Goal: Transaction & Acquisition: Book appointment/travel/reservation

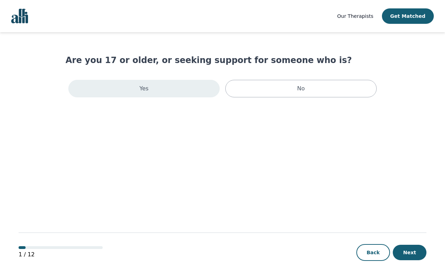
click at [190, 85] on div "Yes" at bounding box center [143, 89] width 151 height 18
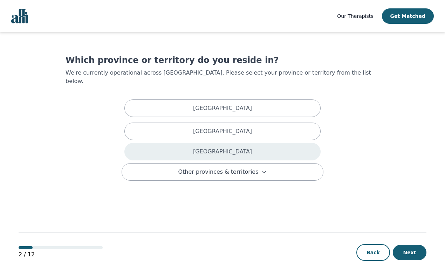
click at [211, 143] on div "[GEOGRAPHIC_DATA]" at bounding box center [222, 152] width 196 height 18
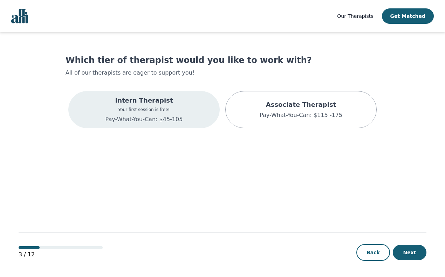
click at [175, 108] on p "Your first session is free!" at bounding box center [144, 110] width 77 height 6
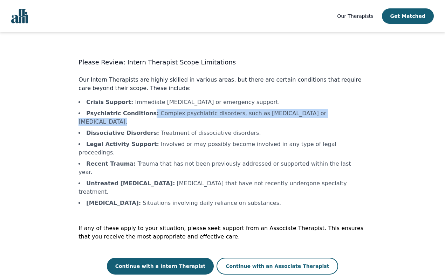
drag, startPoint x: 148, startPoint y: 114, endPoint x: 259, endPoint y: 117, distance: 111.9
click at [260, 117] on li "Psychiatric Conditions : Complex psychiatric disorders, such as [MEDICAL_DATA] …" at bounding box center [223, 117] width 288 height 17
click at [259, 117] on li "Psychiatric Conditions : Complex psychiatric disorders, such as [MEDICAL_DATA] …" at bounding box center [223, 117] width 288 height 17
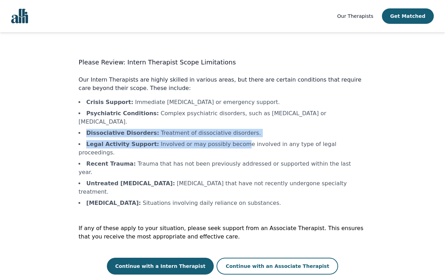
drag, startPoint x: 182, startPoint y: 120, endPoint x: 229, endPoint y: 138, distance: 49.6
click at [229, 138] on ul "Crisis Support : Immediate crisis intervention or emergency support. Psychiatri…" at bounding box center [223, 152] width 288 height 109
click at [229, 140] on li "Legal Activity Support : Involved or may possibly become involved in any type o…" at bounding box center [223, 148] width 288 height 17
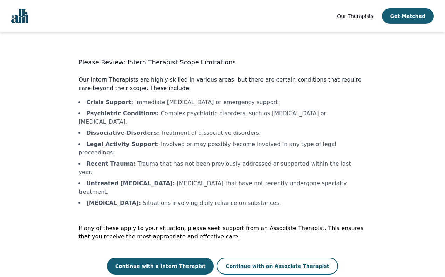
click at [131, 83] on p "Our Intern Therapists are highly skilled in various areas, but there are certai…" at bounding box center [223, 84] width 288 height 17
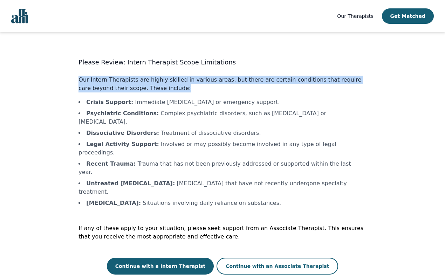
click at [131, 83] on p "Our Intern Therapists are highly skilled in various areas, but there are certai…" at bounding box center [223, 84] width 288 height 17
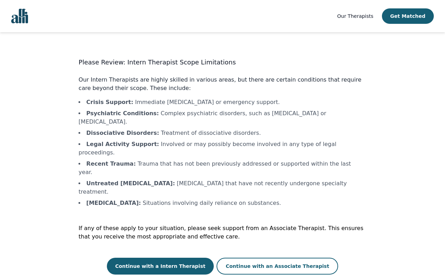
click at [133, 83] on p "Our Intern Therapists are highly skilled in various areas, but there are certai…" at bounding box center [223, 84] width 288 height 17
click at [130, 160] on li "Recent Trauma : Trauma that has not been previously addressed or supported with…" at bounding box center [223, 168] width 288 height 17
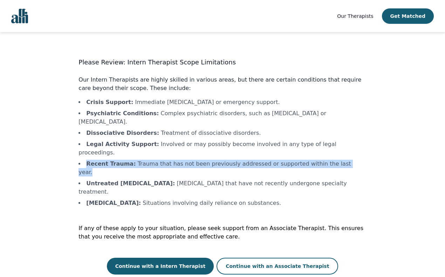
click at [130, 160] on li "Recent Trauma : Trauma that has not been previously addressed or supported with…" at bounding box center [223, 168] width 288 height 17
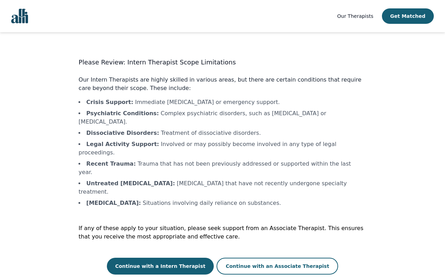
click at [156, 180] on li "Untreated Personality Disorders : Personality disorders that have not recently …" at bounding box center [223, 188] width 288 height 17
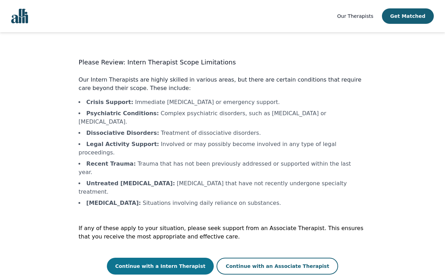
click at [164, 258] on button "Continue with a Intern Therapist" at bounding box center [160, 266] width 107 height 17
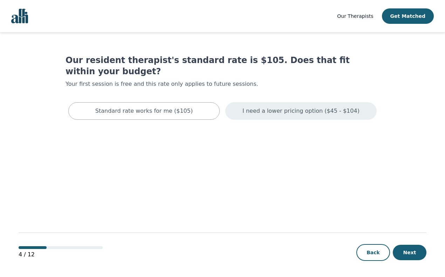
click at [248, 102] on div "I need a lower pricing option ($45 - $104)" at bounding box center [300, 111] width 151 height 18
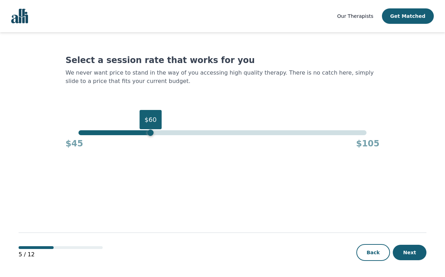
drag, startPoint x: 225, startPoint y: 132, endPoint x: 149, endPoint y: 133, distance: 76.1
click at [149, 133] on div "$60" at bounding box center [223, 132] width 288 height 5
click at [412, 256] on button "Next" at bounding box center [410, 252] width 34 height 15
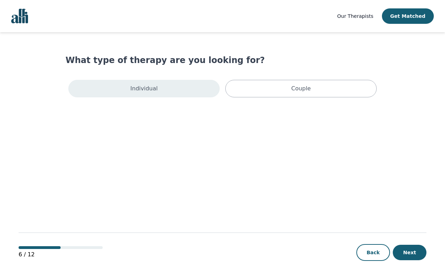
click at [191, 85] on div "Individual" at bounding box center [143, 89] width 151 height 18
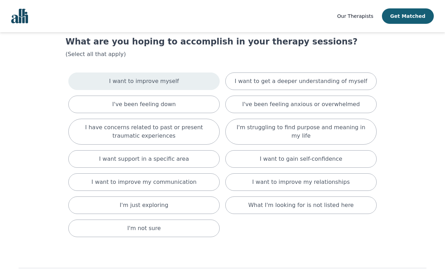
scroll to position [19, 0]
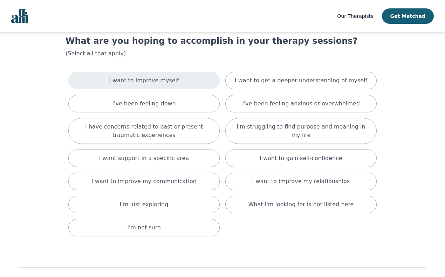
click at [183, 83] on div "I want to improve myself" at bounding box center [143, 81] width 151 height 18
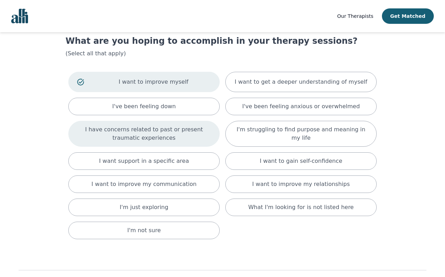
click at [208, 130] on p "I have concerns related to past or present traumatic experiences" at bounding box center [144, 134] width 134 height 17
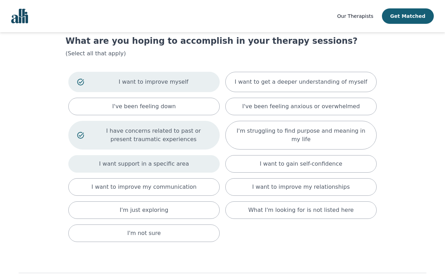
click at [197, 167] on div "I want support in a specific area" at bounding box center [143, 164] width 151 height 18
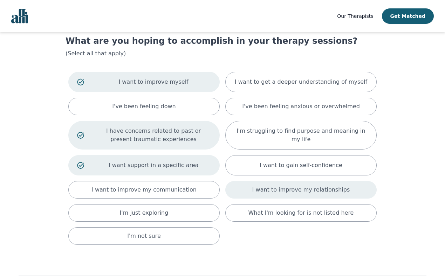
click at [242, 192] on div "I want to improve my relationships" at bounding box center [300, 190] width 151 height 18
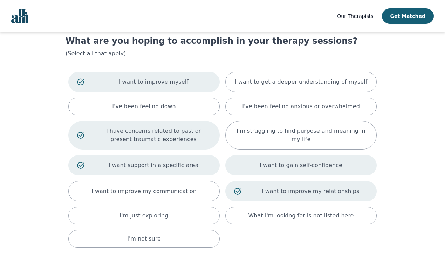
click at [250, 164] on div "I want to gain self-confidence" at bounding box center [300, 165] width 151 height 20
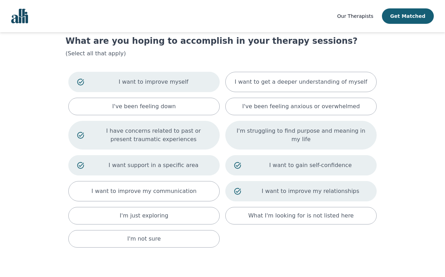
click at [250, 141] on div "I'm struggling to find purpose and meaning in my life" at bounding box center [300, 135] width 151 height 29
click at [191, 142] on p "I have concerns related to past or present traumatic experiences" at bounding box center [153, 135] width 115 height 17
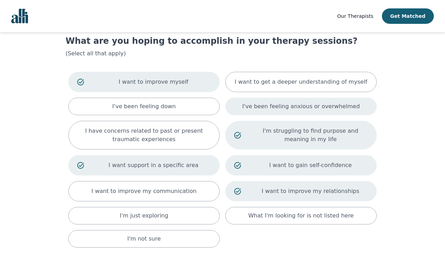
click at [316, 109] on p "I've been feeling anxious or overwhelmed" at bounding box center [301, 106] width 118 height 8
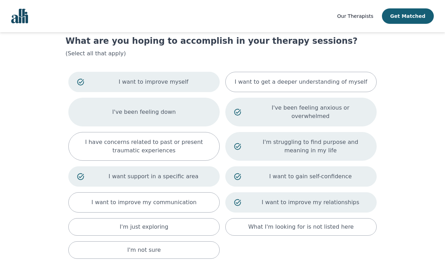
click at [182, 110] on div "I've been feeling down" at bounding box center [143, 112] width 151 height 29
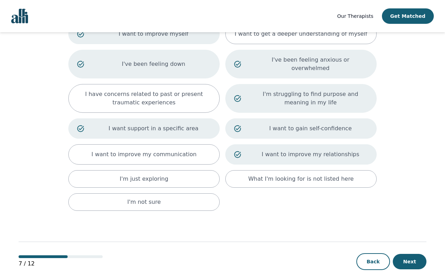
scroll to position [69, 0]
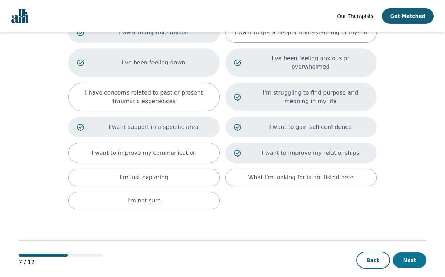
click at [407, 254] on button "Next" at bounding box center [410, 260] width 34 height 15
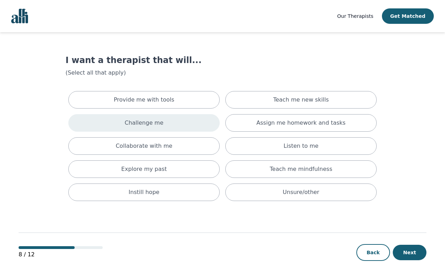
click at [172, 120] on div "Challenge me" at bounding box center [143, 123] width 151 height 18
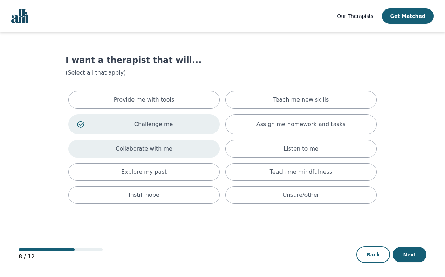
click at [165, 153] on p "Collaborate with me" at bounding box center [144, 149] width 57 height 8
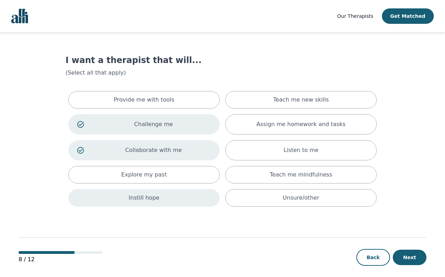
click at [166, 202] on div "Instill hope" at bounding box center [143, 198] width 151 height 18
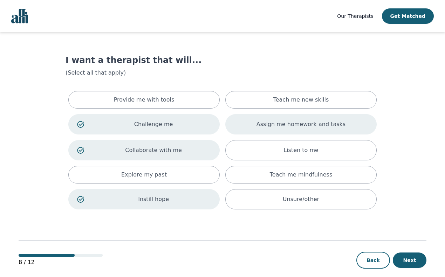
click at [302, 130] on div "Assign me homework and tasks" at bounding box center [300, 124] width 151 height 20
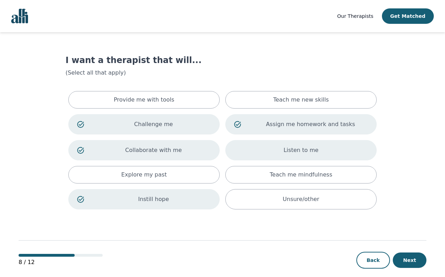
click at [301, 157] on div "Listen to me" at bounding box center [300, 150] width 151 height 20
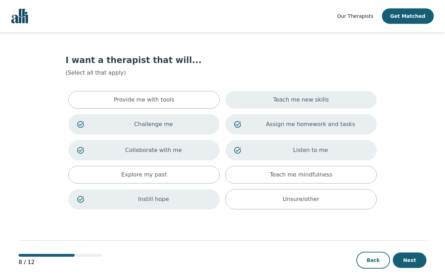
click at [302, 103] on p "Teach me new skills" at bounding box center [302, 100] width 56 height 8
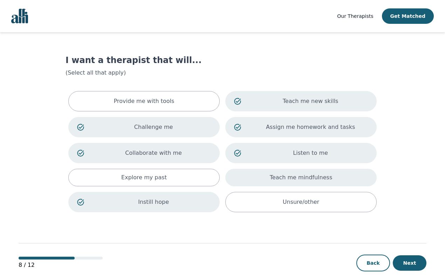
click at [302, 176] on p "Teach me mindfulness" at bounding box center [301, 178] width 62 height 8
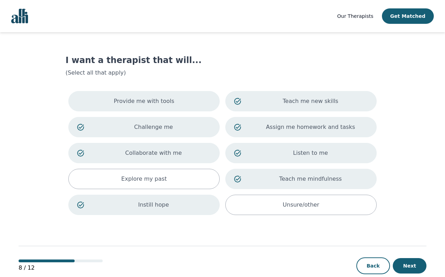
click at [182, 111] on div "Provide me with tools" at bounding box center [143, 101] width 151 height 20
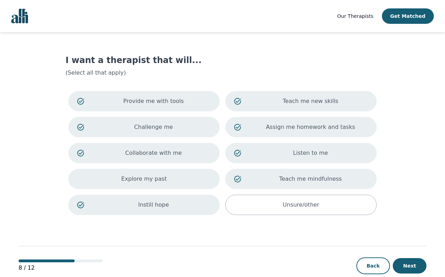
click at [182, 187] on div "Explore my past" at bounding box center [143, 179] width 151 height 20
click at [407, 267] on button "Next" at bounding box center [410, 265] width 34 height 15
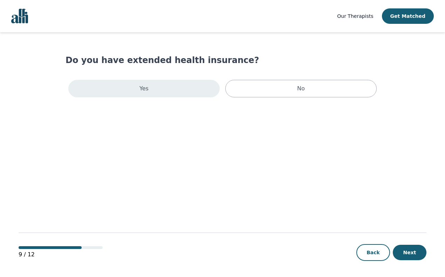
click at [203, 90] on div "Yes" at bounding box center [143, 89] width 151 height 18
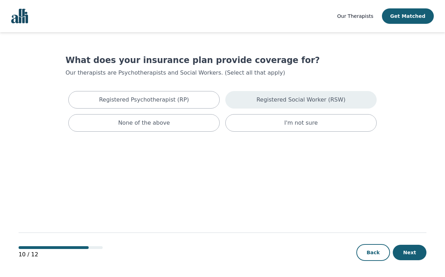
click at [277, 103] on p "Registered Social Worker (RSW)" at bounding box center [301, 100] width 89 height 8
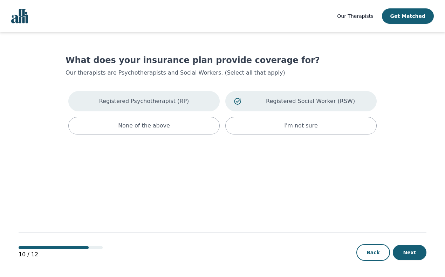
click at [171, 103] on p "Registered Psychotherapist (RP)" at bounding box center [144, 101] width 90 height 8
click at [408, 251] on button "Next" at bounding box center [410, 252] width 34 height 15
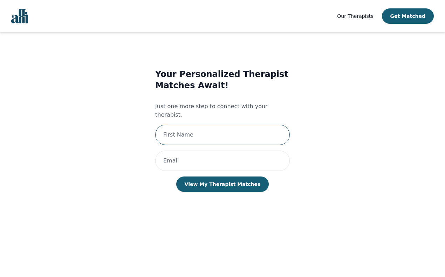
click at [272, 125] on input "text" at bounding box center [222, 135] width 135 height 20
type input "Asheera"
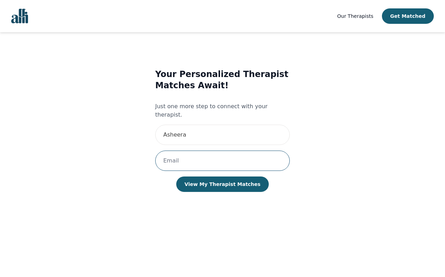
click at [210, 157] on input "email" at bounding box center [222, 161] width 135 height 20
type input "[EMAIL_ADDRESS][DOMAIN_NAME]"
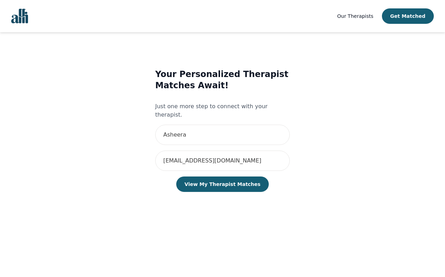
click at [322, 181] on div "Your Personalized Therapist Matches Await! Just one more step to connect with y…" at bounding box center [223, 138] width 288 height 160
click at [273, 151] on input "[EMAIL_ADDRESS][DOMAIN_NAME]" at bounding box center [222, 161] width 135 height 20
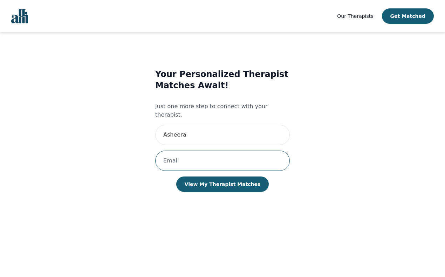
click at [273, 151] on input "email" at bounding box center [222, 161] width 135 height 20
type input "[EMAIL_ADDRESS][DOMAIN_NAME]"
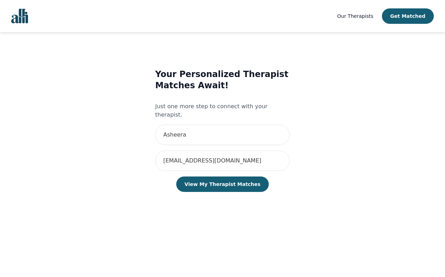
click at [233, 116] on div "Your Personalized Therapist Matches Await! Just one more step to connect with y…" at bounding box center [222, 137] width 135 height 137
click at [227, 136] on input "Asheera" at bounding box center [222, 135] width 135 height 20
click at [215, 129] on input "As" at bounding box center [222, 135] width 135 height 20
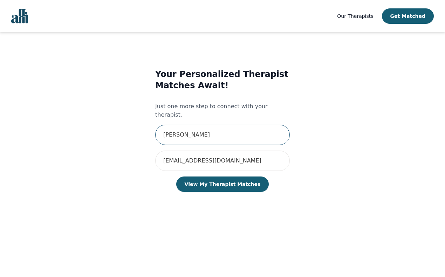
type input "Asheera"
click at [209, 97] on div "Your Personalized Therapist Matches Await! Just one more step to connect with y…" at bounding box center [222, 137] width 135 height 137
click at [191, 125] on input "Asheera" at bounding box center [222, 135] width 135 height 20
click at [214, 109] on p "Just one more step to connect with your therapist." at bounding box center [222, 110] width 135 height 17
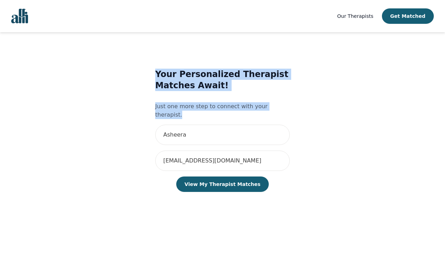
drag, startPoint x: 295, startPoint y: 106, endPoint x: 153, endPoint y: 74, distance: 146.0
click at [153, 74] on div "Your Personalized Therapist Matches Await! Just one more step to connect with y…" at bounding box center [223, 138] width 288 height 160
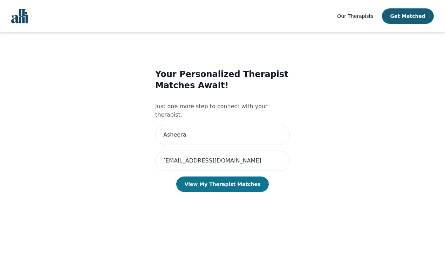
click at [229, 178] on button "View My Therapist Matches" at bounding box center [222, 184] width 93 height 15
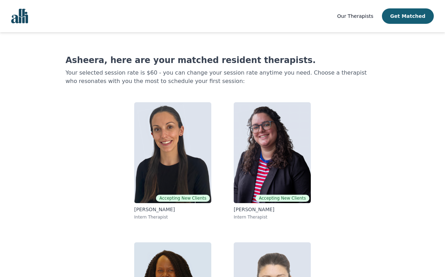
drag, startPoint x: 444, startPoint y: 140, endPoint x: 494, endPoint y: 136, distance: 50.6
click at [445, 136] on html "Our Therapists Get Matched Asheera, here are your matched resident therapists. …" at bounding box center [222, 183] width 445 height 366
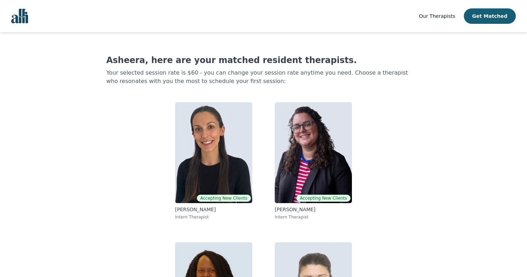
click at [343, 74] on p "Your selected session rate is $60 - you can change your session rate anytime yo…" at bounding box center [263, 77] width 314 height 17
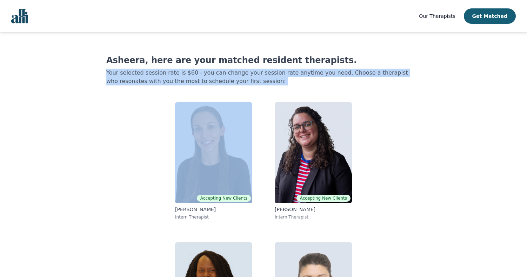
click at [343, 74] on p "Your selected session rate is $60 - you can change your session rate anytime yo…" at bounding box center [263, 77] width 314 height 17
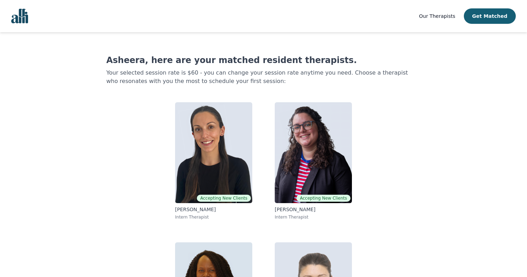
click at [343, 75] on p "Your selected session rate is $60 - you can change your session rate anytime yo…" at bounding box center [263, 77] width 314 height 17
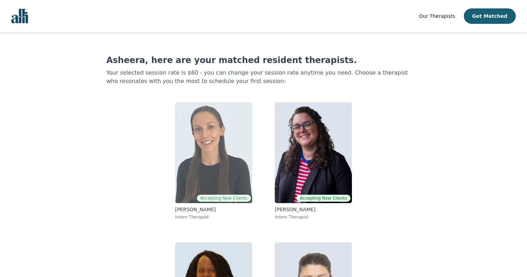
click at [239, 191] on img at bounding box center [213, 152] width 77 height 101
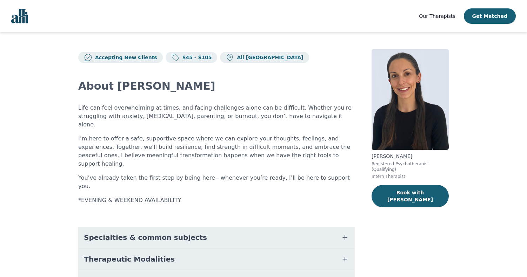
click at [89, 102] on div "About Leeann Life can feel overwhelming at times, and facing challenges alone c…" at bounding box center [216, 222] width 276 height 319
click at [93, 106] on p "Life can feel overwhelming at times, and facing challenges alone can be difficu…" at bounding box center [216, 116] width 276 height 25
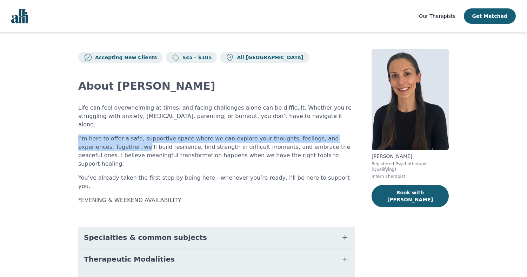
drag, startPoint x: 99, startPoint y: 125, endPoint x: 109, endPoint y: 142, distance: 19.7
click at [109, 142] on div "Life can feel overwhelming at times, and facing challenges alone can be difficu…" at bounding box center [216, 154] width 276 height 101
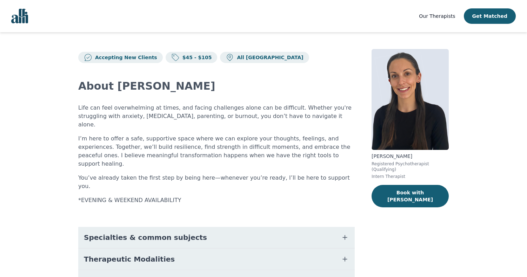
click at [109, 142] on p "I’m here to offer a safe, supportive space where we can explore your thoughts, …" at bounding box center [216, 152] width 276 height 34
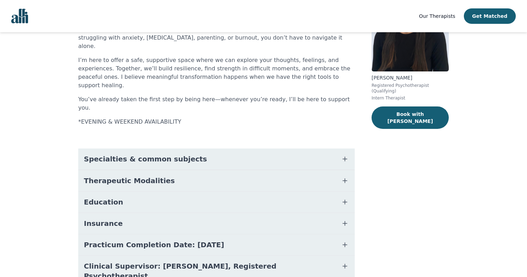
scroll to position [81, 0]
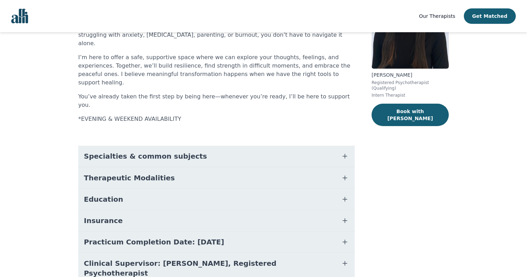
click at [107, 195] on span "Education" at bounding box center [103, 200] width 39 height 10
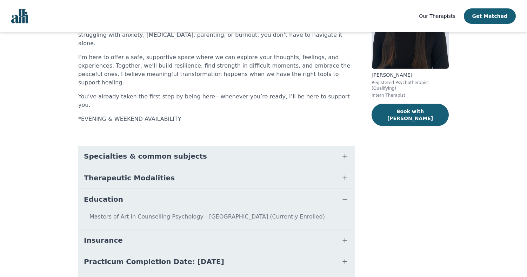
click at [107, 195] on span "Education" at bounding box center [103, 200] width 39 height 10
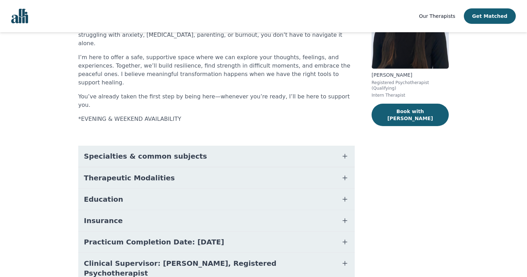
click at [107, 210] on div "Insurance" at bounding box center [216, 220] width 276 height 21
click at [107, 210] on button "Insurance" at bounding box center [216, 220] width 276 height 21
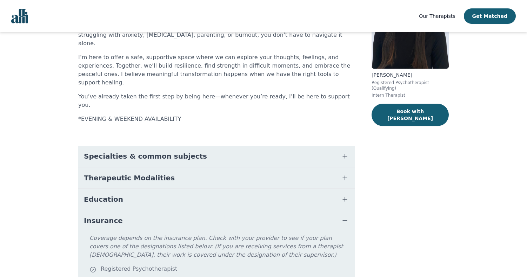
click at [107, 210] on button "Insurance" at bounding box center [216, 220] width 276 height 21
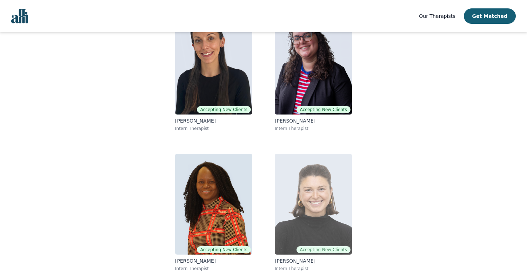
click at [311, 232] on img at bounding box center [313, 204] width 77 height 101
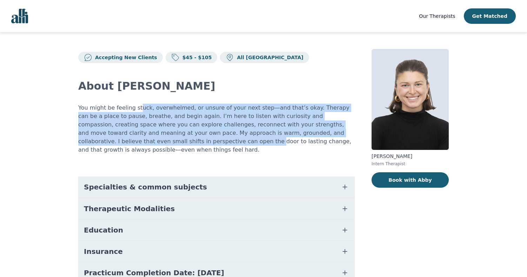
drag, startPoint x: 136, startPoint y: 106, endPoint x: 143, endPoint y: 138, distance: 32.8
click at [143, 138] on p "You might be feeling stuck, overwhelmed, or unsure of your next step—and that’s…" at bounding box center [216, 129] width 276 height 50
click at [157, 128] on p "You might be feeling stuck, overwhelmed, or unsure of your next step—and that’s…" at bounding box center [216, 129] width 276 height 50
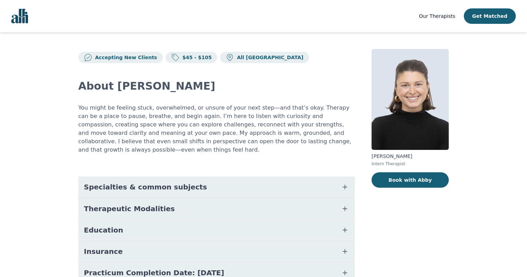
click at [190, 185] on button "Specialties & common subjects" at bounding box center [216, 187] width 276 height 21
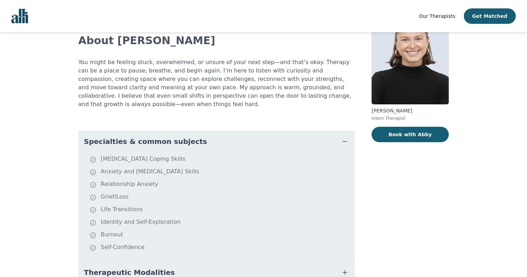
scroll to position [38, 0]
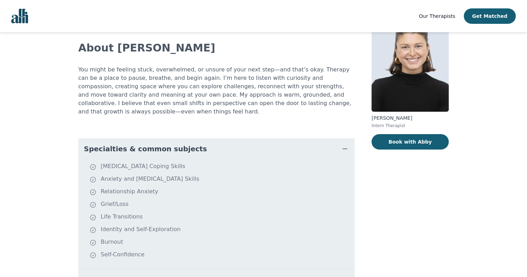
click at [145, 150] on span "Specialties & common subjects" at bounding box center [145, 149] width 123 height 10
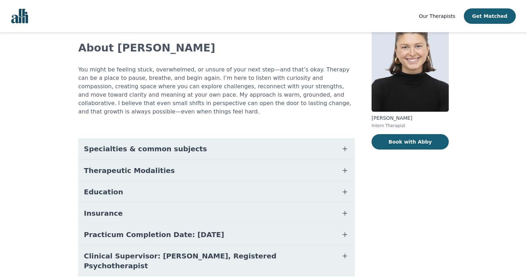
click at [145, 150] on span "Specialties & common subjects" at bounding box center [145, 149] width 123 height 10
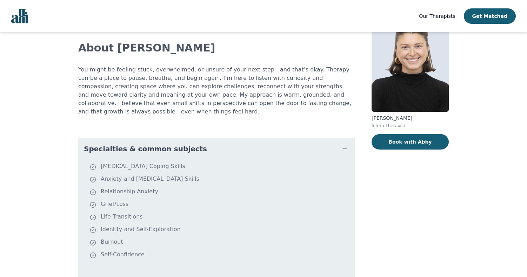
scroll to position [75, 0]
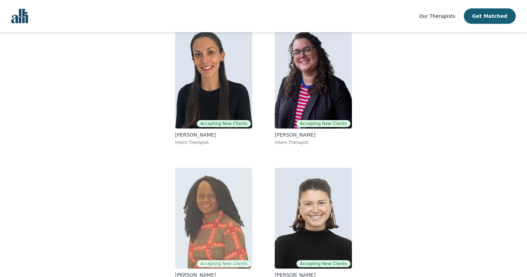
click at [205, 221] on img at bounding box center [213, 218] width 77 height 101
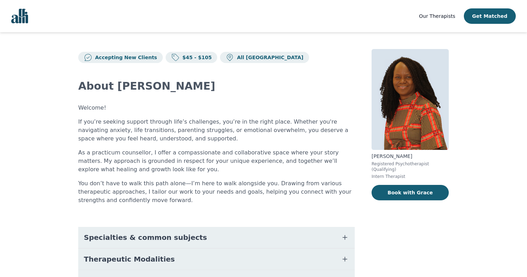
click at [139, 237] on span "Specialties & common subjects" at bounding box center [145, 238] width 123 height 10
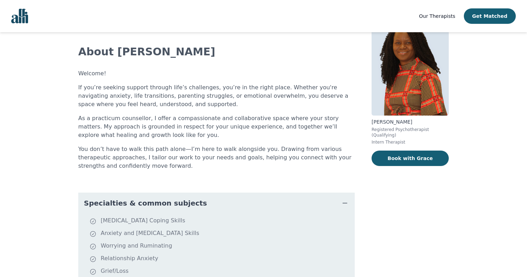
scroll to position [34, 0]
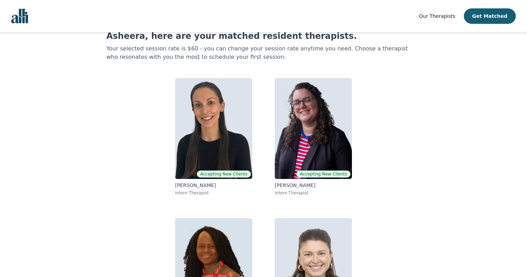
scroll to position [75, 0]
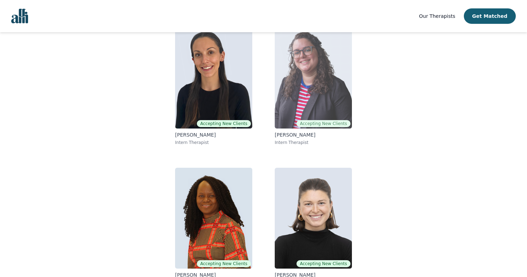
click at [298, 89] on img at bounding box center [313, 78] width 77 height 101
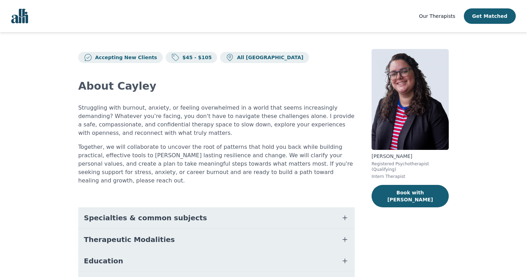
click at [134, 213] on span "Specialties & common subjects" at bounding box center [145, 218] width 123 height 10
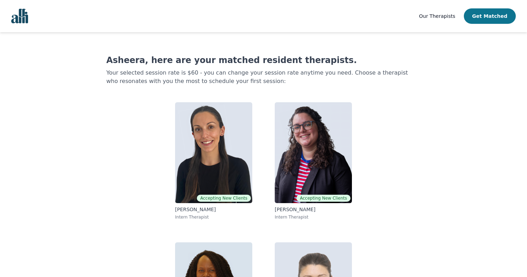
click at [445, 19] on button "Get Matched" at bounding box center [490, 15] width 52 height 15
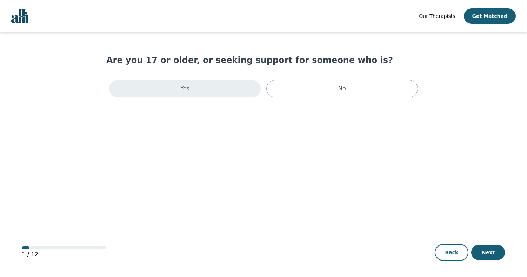
click at [217, 90] on div "Yes" at bounding box center [184, 89] width 151 height 18
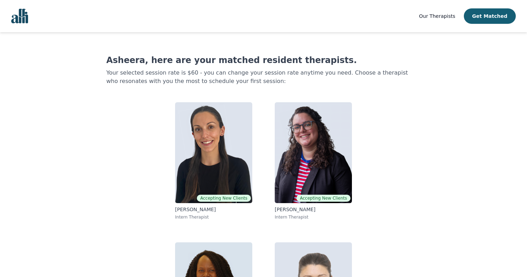
click at [220, 77] on p "Your selected session rate is $60 - you can change your session rate anytime yo…" at bounding box center [263, 77] width 314 height 17
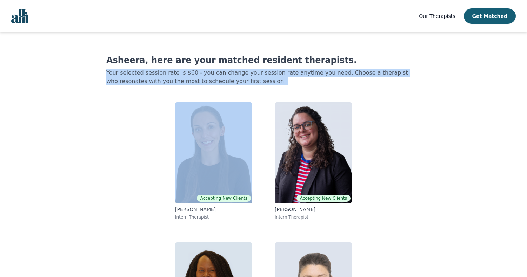
click at [220, 77] on p "Your selected session rate is $60 - you can change your session rate anytime yo…" at bounding box center [263, 77] width 314 height 17
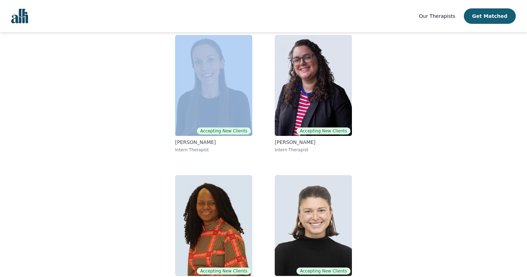
scroll to position [89, 0]
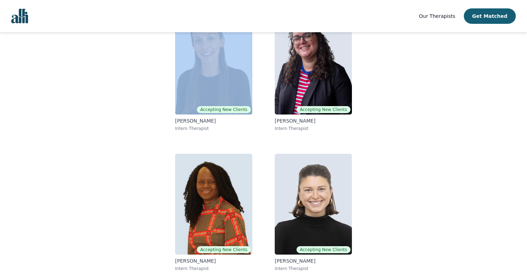
click at [444, 16] on span "Our Therapists" at bounding box center [437, 16] width 36 height 6
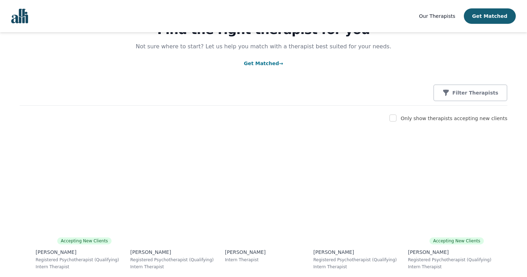
scroll to position [163, 0]
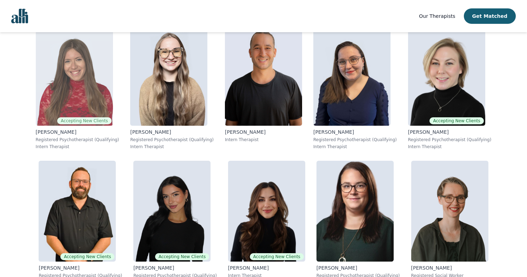
click at [97, 109] on img at bounding box center [74, 75] width 77 height 101
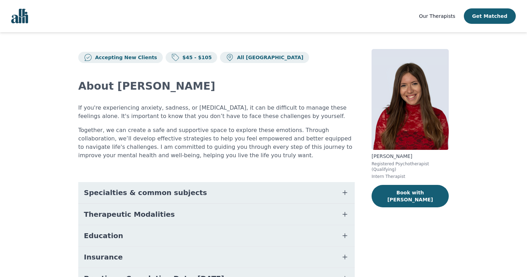
click at [135, 191] on span "Specialties & common subjects" at bounding box center [145, 193] width 123 height 10
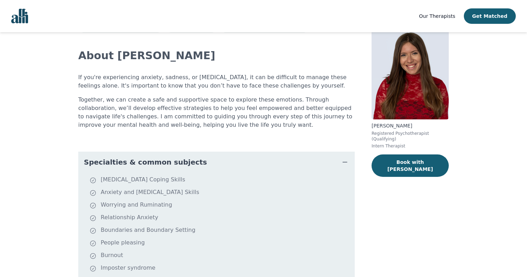
scroll to position [45, 0]
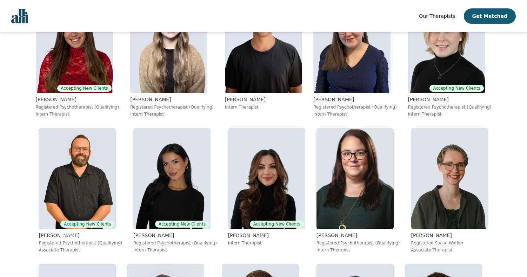
scroll to position [198, 0]
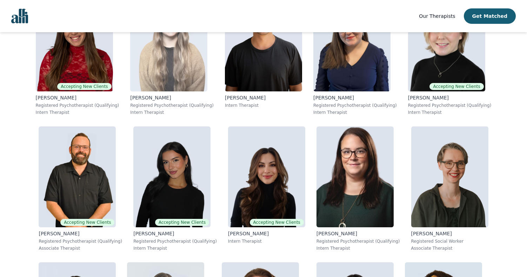
click at [187, 66] on img at bounding box center [168, 41] width 77 height 101
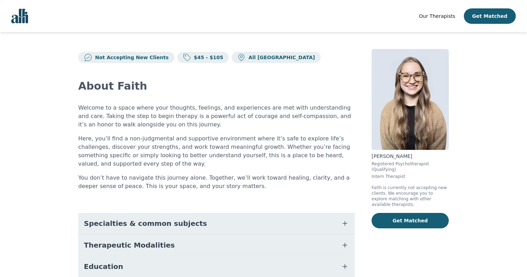
click at [152, 217] on button "Specialties & common subjects" at bounding box center [216, 223] width 276 height 21
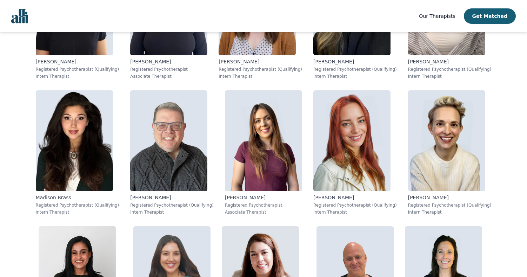
scroll to position [723, 0]
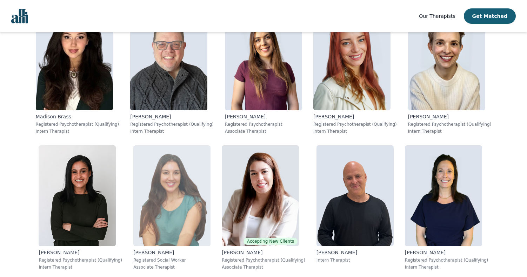
click at [190, 203] on img at bounding box center [171, 196] width 77 height 101
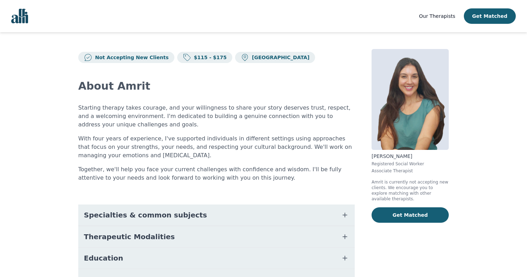
click at [182, 216] on span "Specialties & common subjects" at bounding box center [145, 215] width 123 height 10
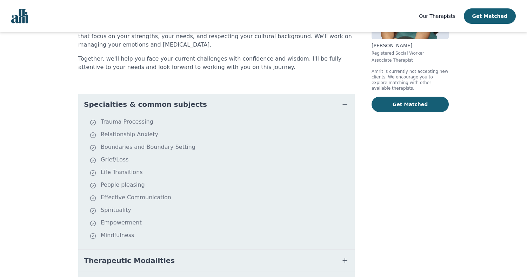
scroll to position [111, 0]
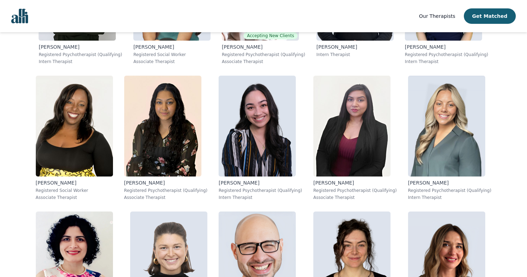
scroll to position [942, 0]
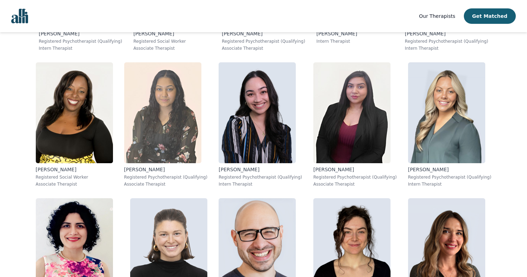
click at [178, 123] on img at bounding box center [162, 112] width 77 height 101
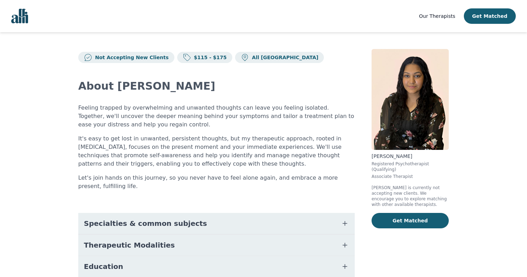
click at [132, 222] on span "Specialties & common subjects" at bounding box center [145, 224] width 123 height 10
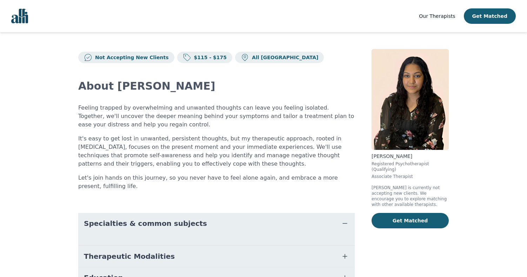
click at [155, 220] on span "Specialties & common subjects" at bounding box center [145, 224] width 123 height 10
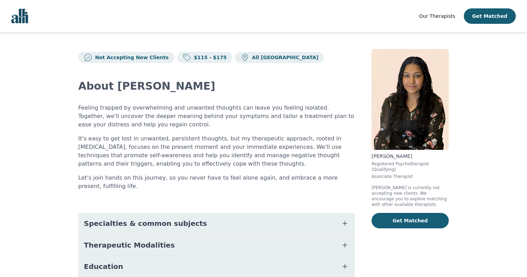
click at [155, 220] on span "Specialties & common subjects" at bounding box center [145, 224] width 123 height 10
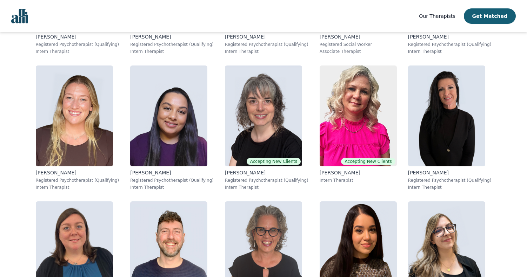
scroll to position [3083, 0]
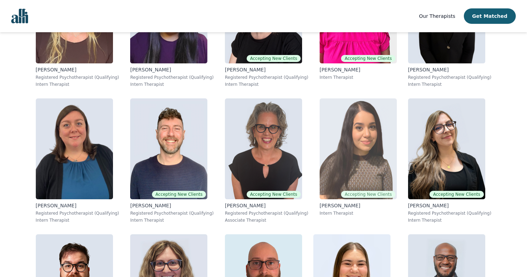
click at [343, 168] on img at bounding box center [357, 149] width 77 height 101
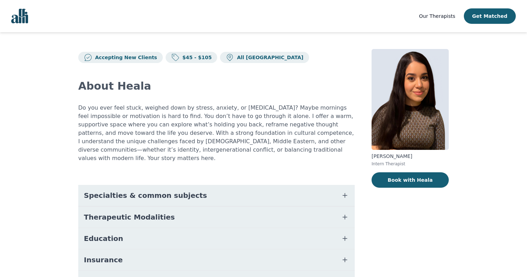
click at [220, 186] on button "Specialties & common subjects" at bounding box center [216, 195] width 276 height 21
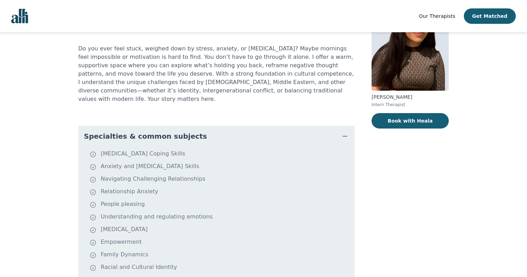
scroll to position [64, 0]
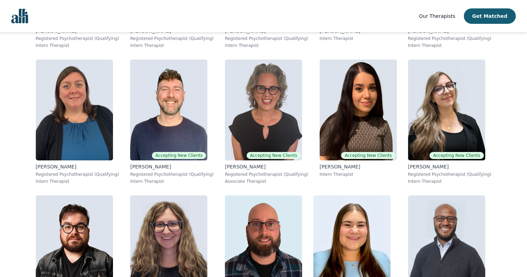
scroll to position [3097, 0]
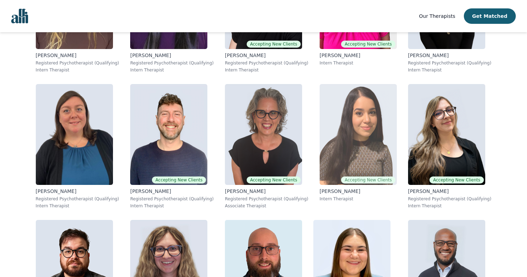
click at [370, 144] on img at bounding box center [357, 134] width 77 height 101
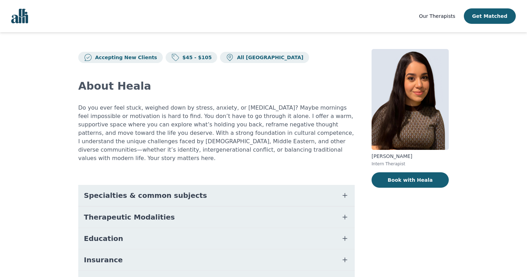
click at [178, 228] on button "Education" at bounding box center [216, 238] width 276 height 21
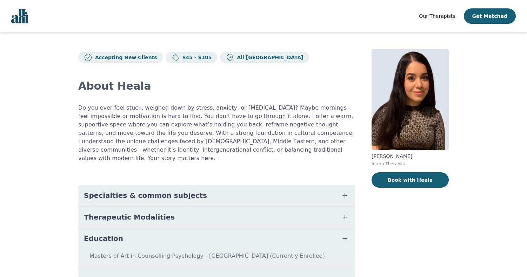
click at [178, 228] on button "Education" at bounding box center [216, 238] width 276 height 21
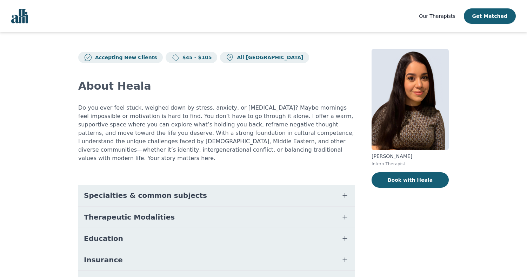
click at [162, 250] on button "Insurance" at bounding box center [216, 260] width 276 height 21
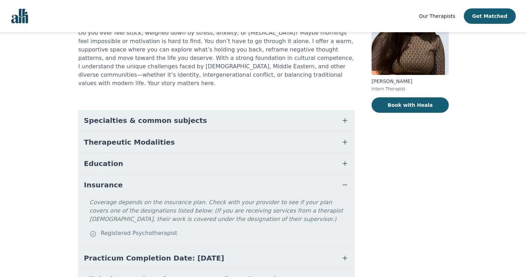
scroll to position [108, 0]
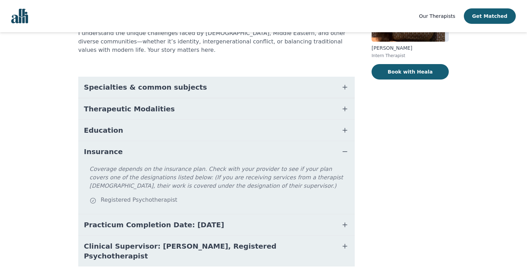
click at [159, 220] on span "Practicum Completion Date: [DATE]" at bounding box center [154, 225] width 140 height 10
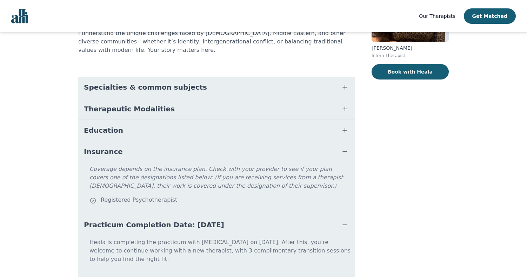
click at [159, 220] on span "Practicum Completion Date: [DATE]" at bounding box center [154, 225] width 140 height 10
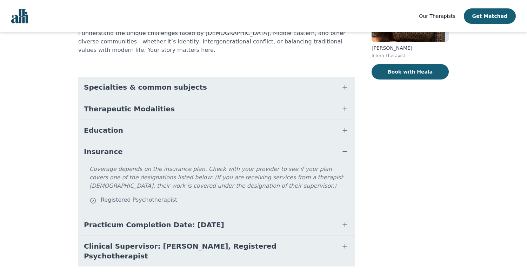
scroll to position [113, 0]
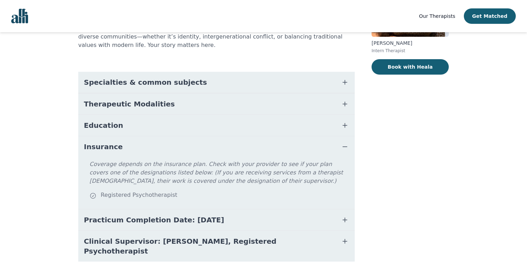
click at [161, 237] on span "Clinical Supervisor: [PERSON_NAME], Registered Psychotherapist" at bounding box center [208, 247] width 248 height 20
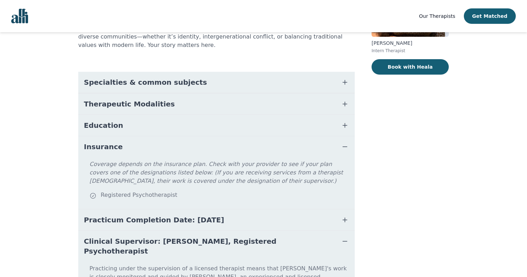
click at [161, 237] on span "Clinical Supervisor: [PERSON_NAME], Registered Psychotherapist" at bounding box center [208, 247] width 248 height 20
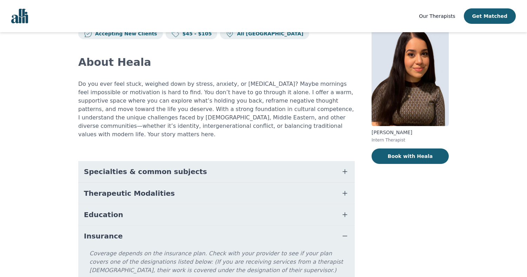
scroll to position [0, 0]
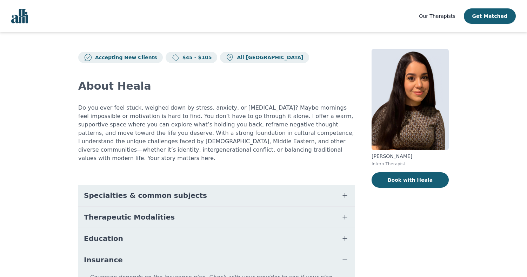
click at [165, 192] on button "Specialties & common subjects" at bounding box center [216, 195] width 276 height 21
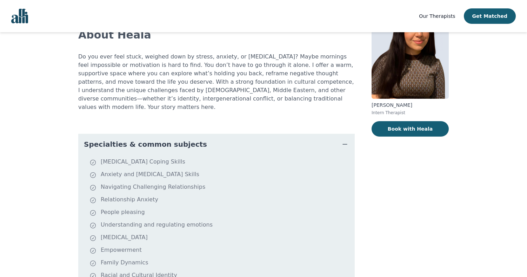
scroll to position [70, 0]
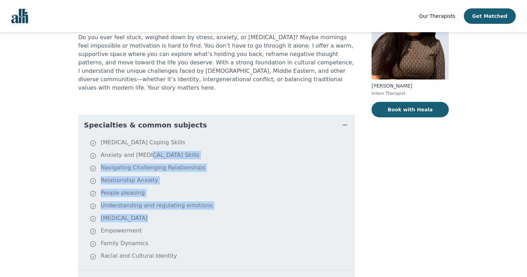
drag, startPoint x: 144, startPoint y: 146, endPoint x: 150, endPoint y: 226, distance: 80.1
click at [150, 226] on ul "[MEDICAL_DATA] Coping Skills Anxiety and [MEDICAL_DATA] Skills Navigating Chall…" at bounding box center [216, 203] width 271 height 129
click at [150, 227] on li "Empowerment" at bounding box center [220, 232] width 262 height 10
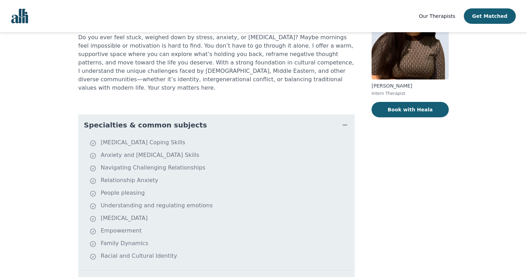
scroll to position [0, 0]
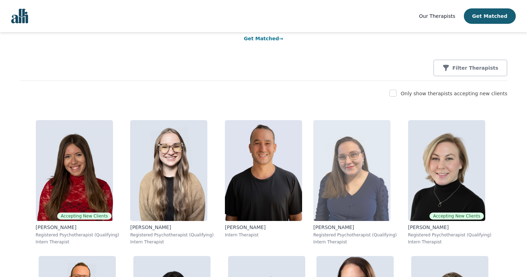
scroll to position [64, 0]
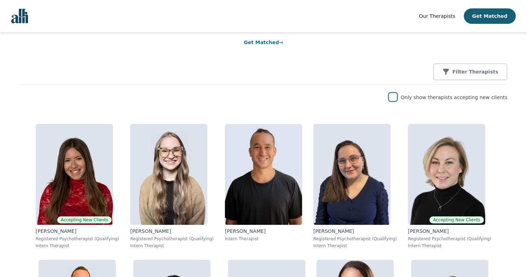
click at [396, 97] on input "checkbox" at bounding box center [392, 97] width 7 height 7
checkbox input "true"
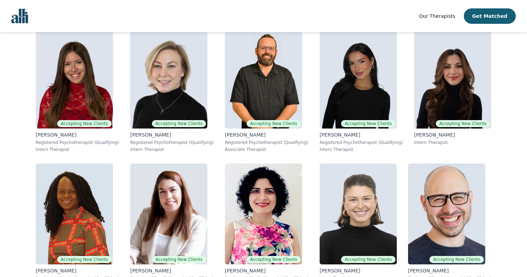
scroll to position [189, 0]
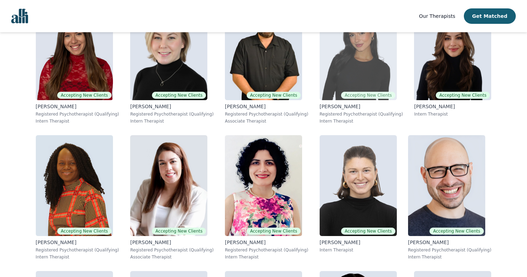
click at [364, 74] on img at bounding box center [357, 49] width 77 height 101
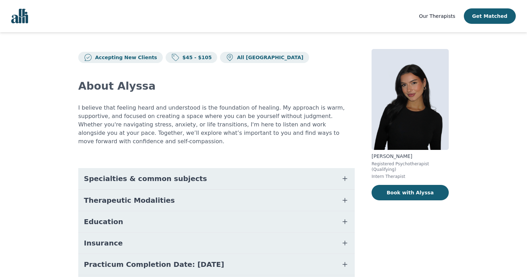
click at [186, 173] on button "Specialties & common subjects" at bounding box center [216, 178] width 276 height 21
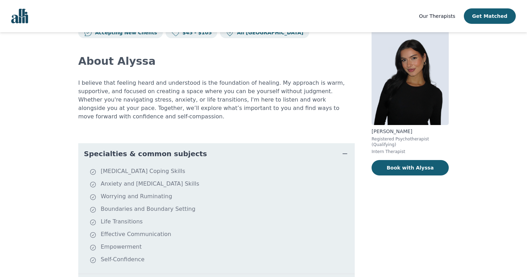
scroll to position [30, 0]
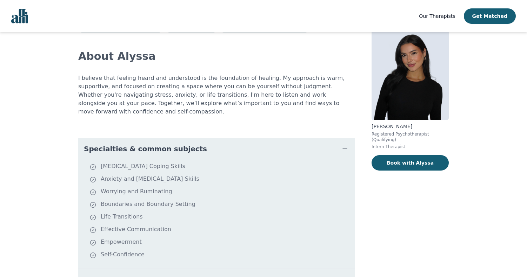
click at [186, 175] on li "Anxiety and [MEDICAL_DATA] Skills" at bounding box center [220, 180] width 262 height 10
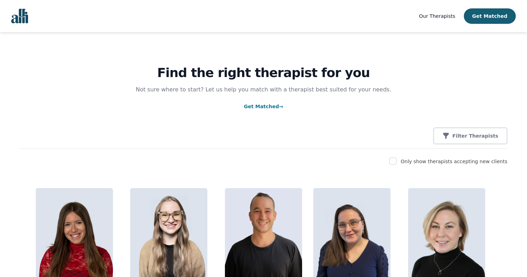
click at [414, 159] on label "Only show therapists accepting new clients" at bounding box center [453, 162] width 107 height 6
click at [465, 135] on p "Filter Therapists" at bounding box center [475, 136] width 46 height 7
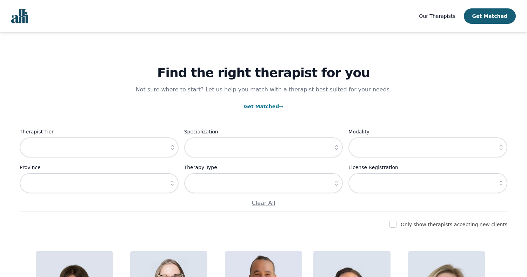
click at [273, 107] on link "Get Matched →" at bounding box center [263, 107] width 39 height 6
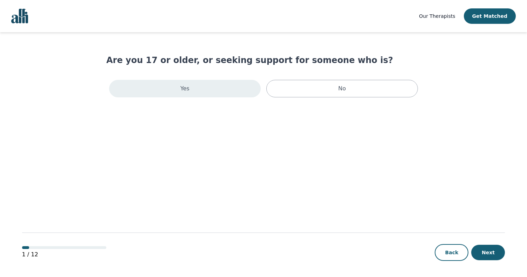
click at [224, 90] on div "Yes" at bounding box center [184, 89] width 151 height 18
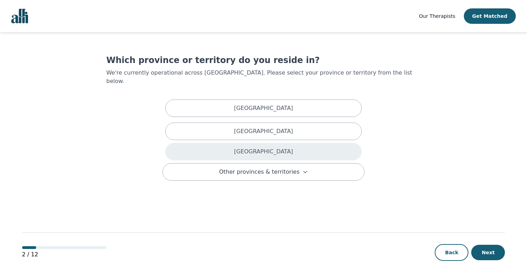
click at [279, 145] on div "[GEOGRAPHIC_DATA]" at bounding box center [263, 152] width 196 height 18
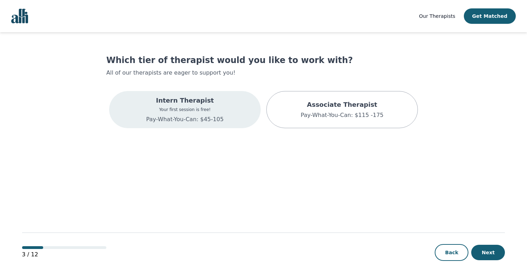
click at [242, 120] on div "Intern Therapist Your first session is free! Pay-What-You-Can: $45-105" at bounding box center [184, 109] width 151 height 37
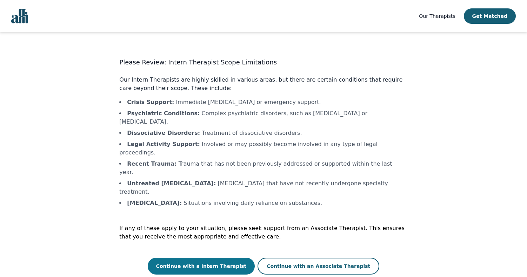
click at [227, 258] on button "Continue with a Intern Therapist" at bounding box center [201, 266] width 107 height 17
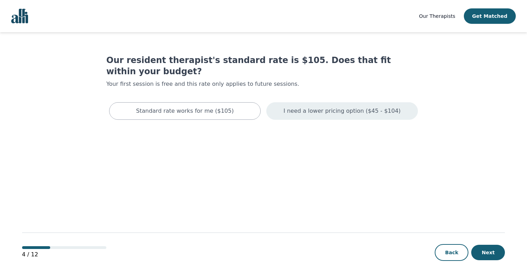
click at [296, 108] on div "I need a lower pricing option ($45 - $104)" at bounding box center [341, 111] width 151 height 18
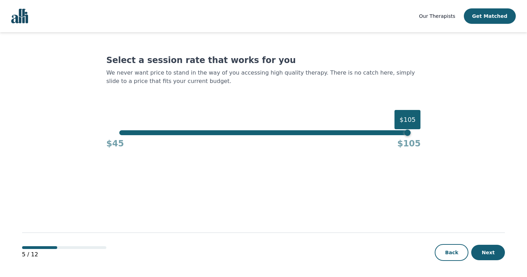
click at [249, 136] on div "$45 $105" at bounding box center [263, 142] width 314 height 14
click at [264, 127] on div "Select a session rate that works for you We never want price to stand in the wa…" at bounding box center [263, 102] width 314 height 95
click at [264, 129] on div "Select a session rate that works for you We never want price to stand in the wa…" at bounding box center [263, 102] width 314 height 95
click at [264, 134] on div "$105" at bounding box center [263, 132] width 288 height 5
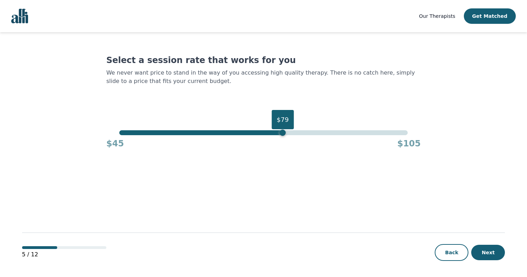
drag, startPoint x: 264, startPoint y: 134, endPoint x: 285, endPoint y: 134, distance: 20.7
click at [285, 134] on div "$79" at bounding box center [282, 133] width 6 height 6
click at [286, 134] on div "$80" at bounding box center [287, 133] width 6 height 6
click at [482, 254] on button "Next" at bounding box center [488, 252] width 34 height 15
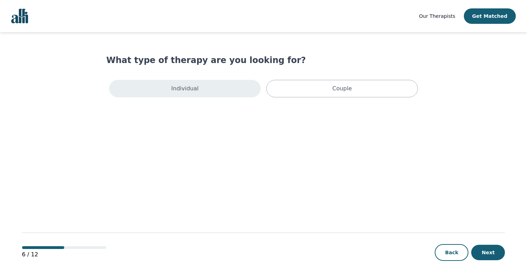
click at [212, 92] on div "Individual" at bounding box center [184, 89] width 151 height 18
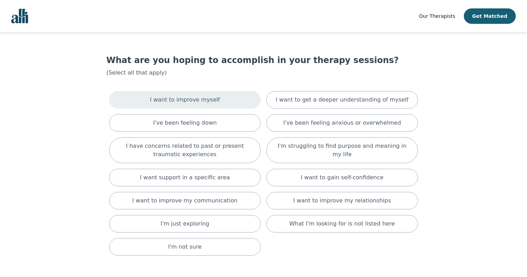
click at [183, 100] on p "I want to improve myself" at bounding box center [185, 100] width 70 height 8
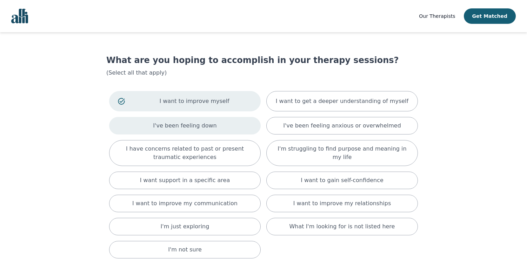
click at [186, 130] on div "I've been feeling down" at bounding box center [184, 126] width 151 height 18
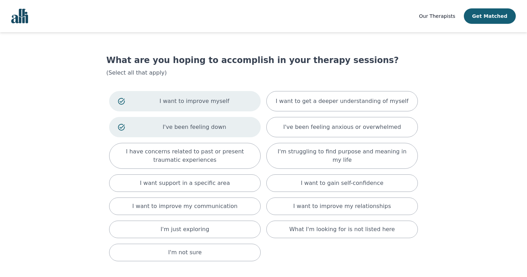
click at [186, 171] on div "I want to improve myself I want to get a deeper understanding of myself I've be…" at bounding box center [263, 176] width 314 height 176
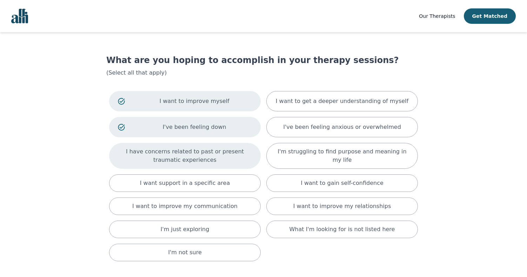
click at [186, 162] on p "I have concerns related to past or present traumatic experiences" at bounding box center [185, 156] width 134 height 17
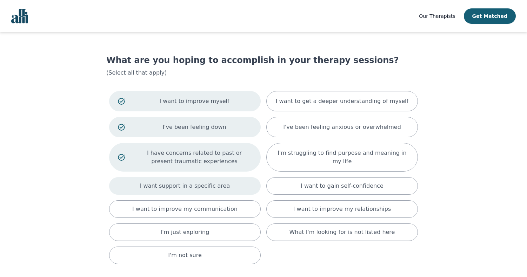
click at [186, 187] on p "I want support in a specific area" at bounding box center [185, 186] width 90 height 8
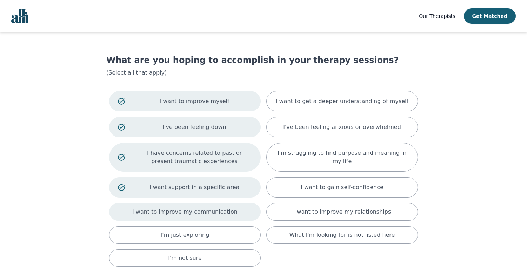
click at [186, 214] on p "I want to improve my communication" at bounding box center [184, 212] width 105 height 8
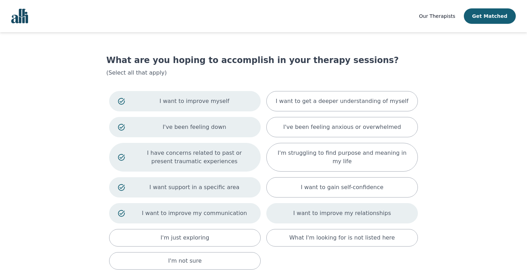
click at [298, 210] on div "I want to improve my relationships" at bounding box center [341, 213] width 151 height 20
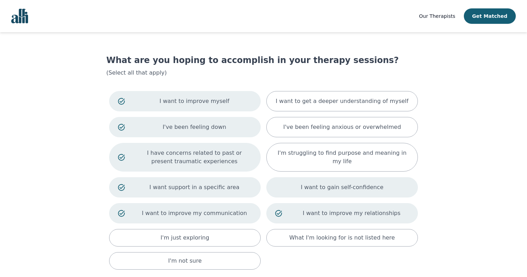
click at [308, 185] on p "I want to gain self-confidence" at bounding box center [342, 187] width 83 height 8
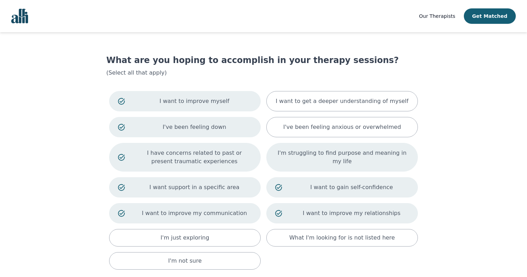
click at [307, 166] on div "I'm struggling to find purpose and meaning in my life" at bounding box center [341, 157] width 151 height 29
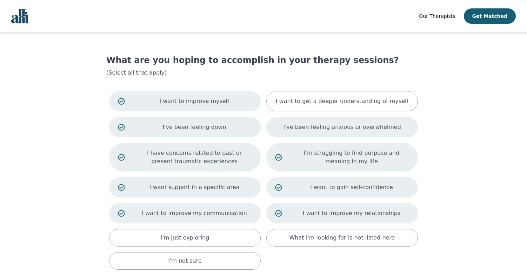
click at [307, 133] on div "I've been feeling anxious or overwhelmed" at bounding box center [341, 127] width 151 height 20
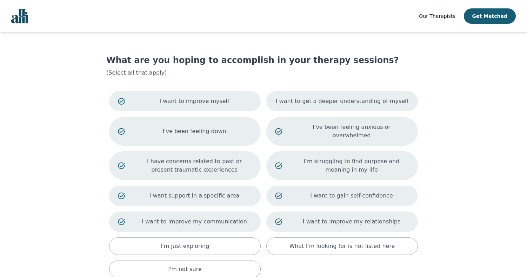
click at [318, 100] on p "I want to get a deeper understanding of myself" at bounding box center [342, 101] width 133 height 8
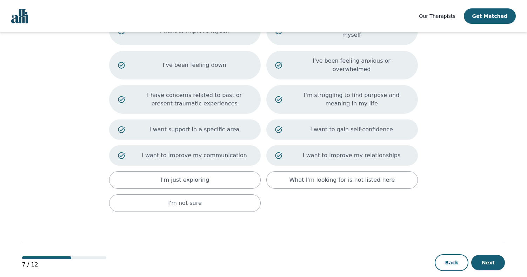
scroll to position [77, 0]
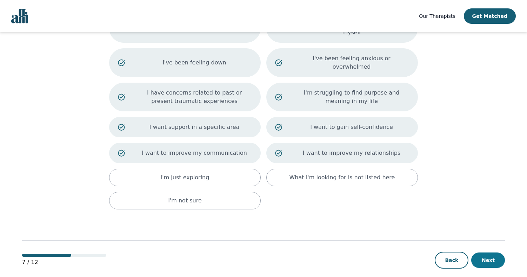
click at [486, 256] on button "Next" at bounding box center [488, 260] width 34 height 15
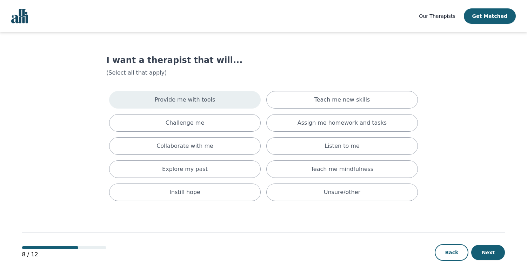
click at [228, 106] on div "Provide me with tools" at bounding box center [184, 100] width 151 height 18
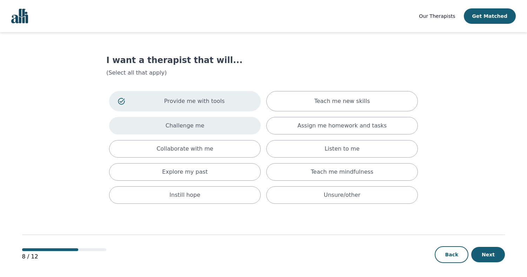
click at [227, 130] on div "Challenge me" at bounding box center [184, 126] width 151 height 18
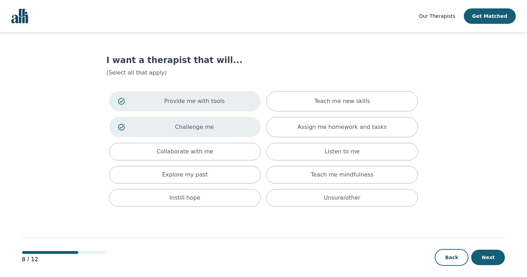
click at [227, 139] on div "Provide me with tools Teach me new skills Challenge me Assign me homework and t…" at bounding box center [263, 148] width 314 height 121
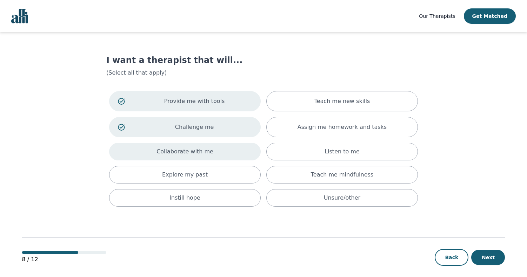
click at [227, 144] on div "Collaborate with me" at bounding box center [184, 152] width 151 height 18
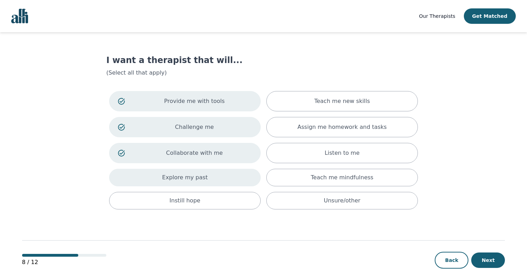
click at [226, 171] on div "Explore my past" at bounding box center [184, 178] width 151 height 18
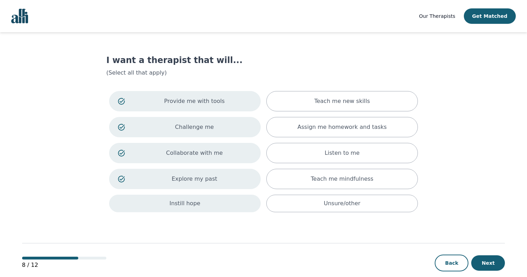
click at [235, 210] on div "Instill hope" at bounding box center [184, 204] width 151 height 18
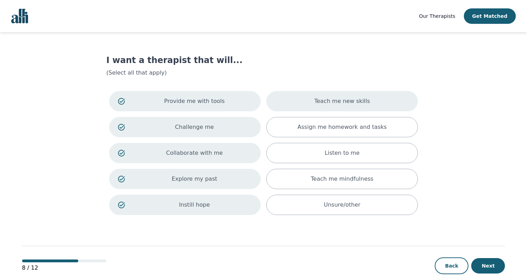
click at [337, 105] on p "Teach me new skills" at bounding box center [342, 101] width 56 height 8
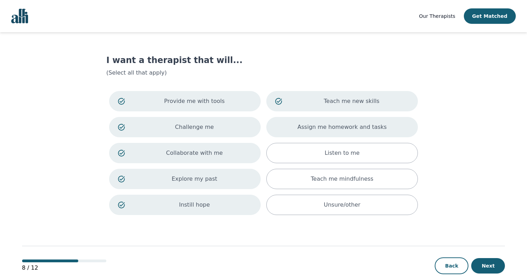
click at [337, 126] on p "Assign me homework and tasks" at bounding box center [341, 127] width 89 height 8
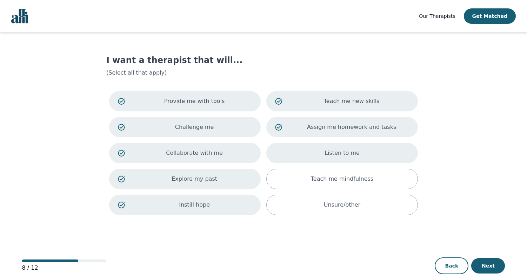
click at [337, 144] on div "Listen to me" at bounding box center [341, 153] width 151 height 20
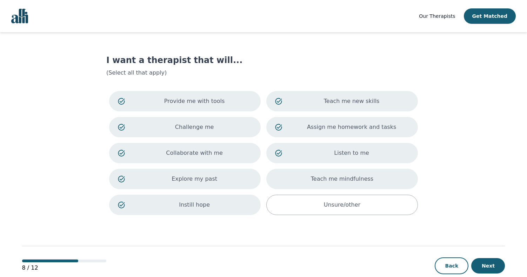
click at [335, 175] on p "Teach me mindfulness" at bounding box center [342, 179] width 62 height 8
click at [490, 263] on button "Next" at bounding box center [488, 265] width 34 height 15
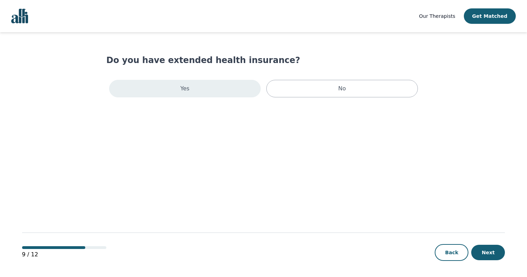
click at [225, 88] on div "Yes" at bounding box center [184, 89] width 151 height 18
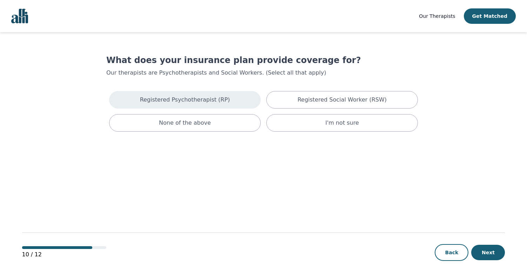
click at [207, 102] on p "Registered Psychotherapist (RP)" at bounding box center [185, 100] width 90 height 8
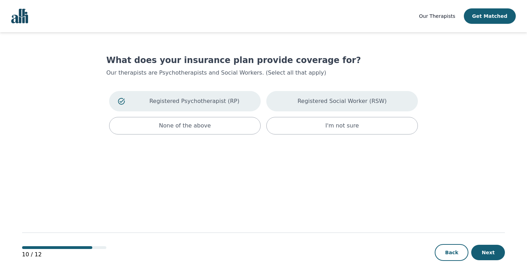
click at [302, 102] on p "Registered Social Worker (RSW)" at bounding box center [341, 101] width 89 height 8
click at [490, 251] on button "Next" at bounding box center [488, 252] width 34 height 15
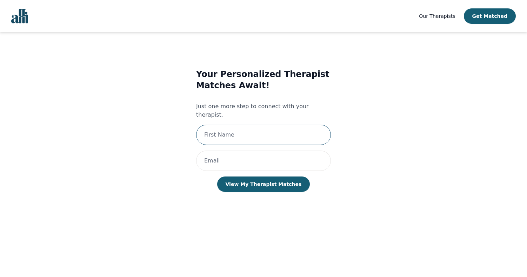
click at [290, 125] on input "text" at bounding box center [263, 135] width 135 height 20
click at [242, 198] on form "Your Personalized Therapist Matches Await! Just one more step to connect with y…" at bounding box center [263, 138] width 135 height 160
click at [236, 132] on input "ASHEERA" at bounding box center [263, 135] width 135 height 20
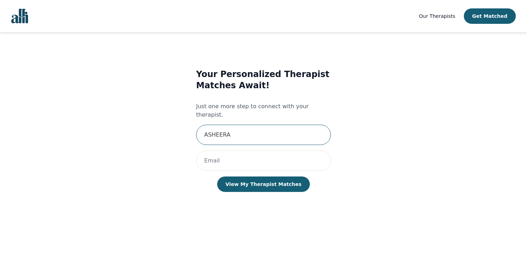
type input "Asheera"
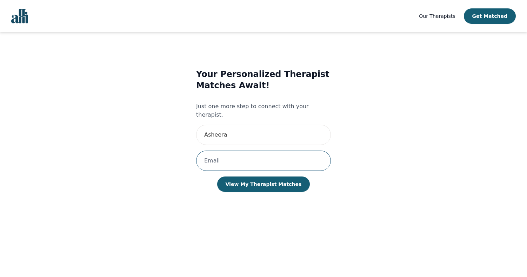
click at [237, 154] on input "email" at bounding box center [263, 161] width 135 height 20
type input "[EMAIL_ADDRESS][DOMAIN_NAME]"
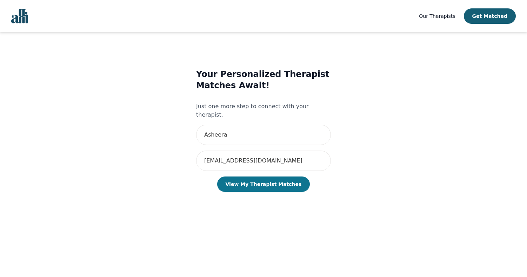
click at [254, 177] on button "View My Therapist Matches" at bounding box center [263, 184] width 93 height 15
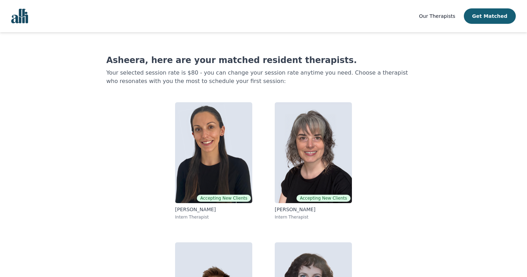
scroll to position [89, 0]
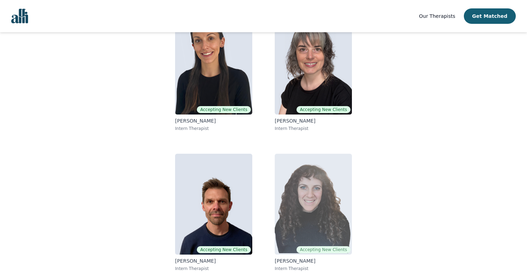
click at [324, 201] on img at bounding box center [313, 204] width 77 height 101
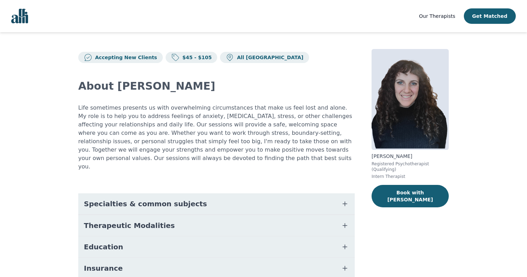
click at [194, 194] on button "Specialties & common subjects" at bounding box center [216, 204] width 276 height 21
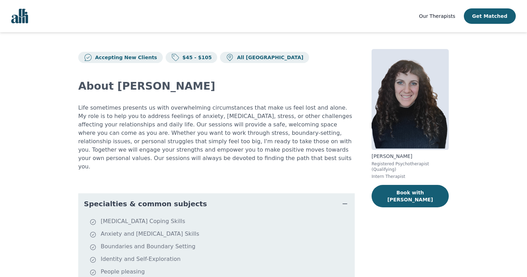
scroll to position [74, 0]
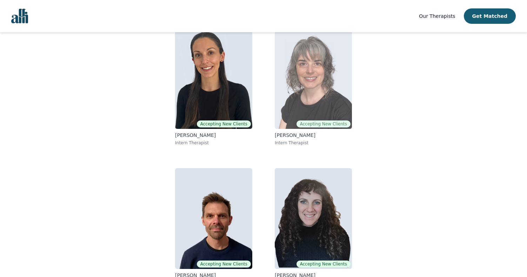
click at [309, 81] on img at bounding box center [313, 78] width 77 height 101
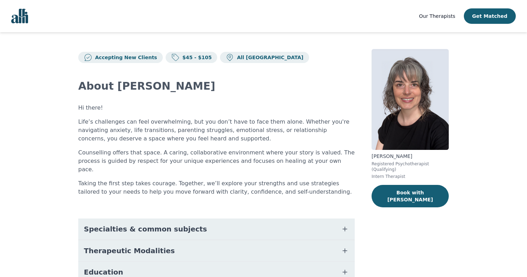
click at [109, 240] on div "Therapeutic Modalities" at bounding box center [216, 250] width 276 height 21
click at [109, 231] on div "Specialties & common subjects" at bounding box center [216, 229] width 276 height 21
click at [109, 228] on button "Specialties & common subjects" at bounding box center [216, 229] width 276 height 21
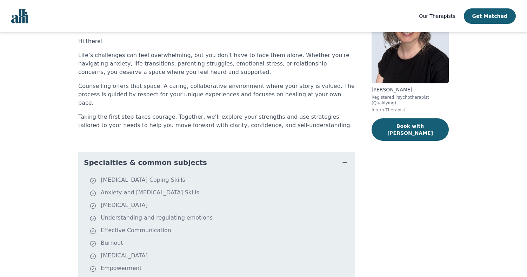
scroll to position [79, 0]
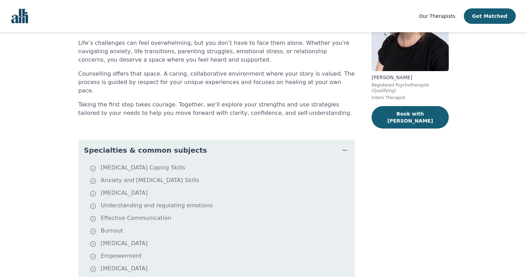
click at [122, 146] on span "Specialties & common subjects" at bounding box center [145, 151] width 123 height 10
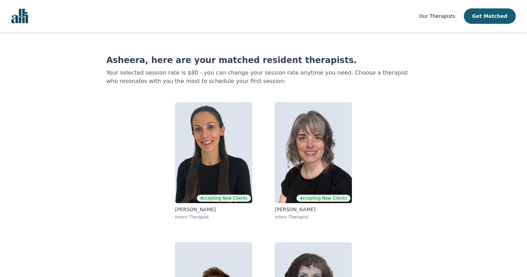
click at [448, 16] on span "Our Therapists" at bounding box center [437, 16] width 36 height 6
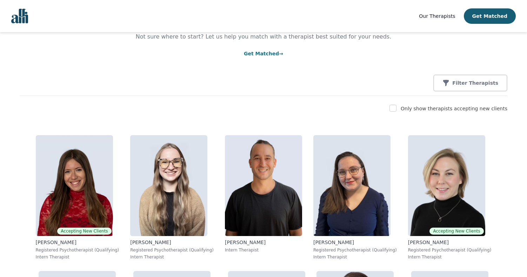
scroll to position [71, 0]
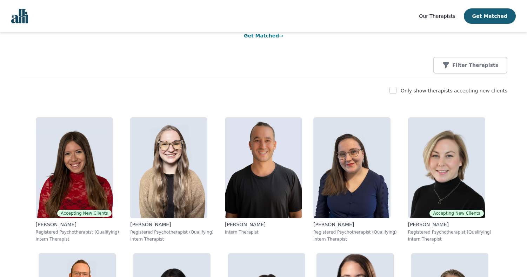
click at [441, 88] on div "Only show therapists accepting new clients" at bounding box center [453, 91] width 107 height 8
click at [434, 93] on label "Only show therapists accepting new clients" at bounding box center [453, 91] width 107 height 6
click at [395, 94] on div "Only show therapists accepting new clients" at bounding box center [263, 91] width 487 height 8
click at [396, 94] on input "checkbox" at bounding box center [392, 90] width 7 height 7
checkbox input "true"
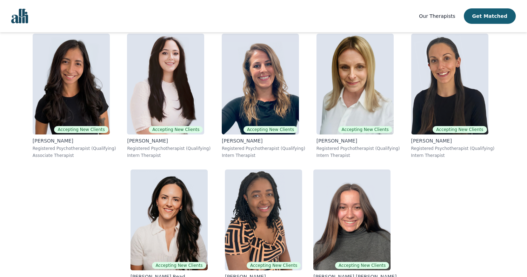
scroll to position [1378, 0]
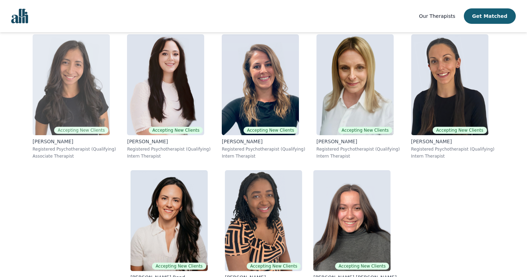
click at [110, 112] on img at bounding box center [71, 84] width 77 height 101
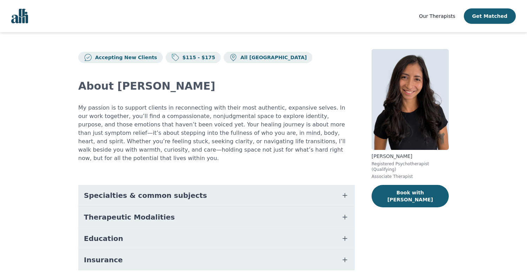
click at [138, 191] on span "Specialties & common subjects" at bounding box center [145, 196] width 123 height 10
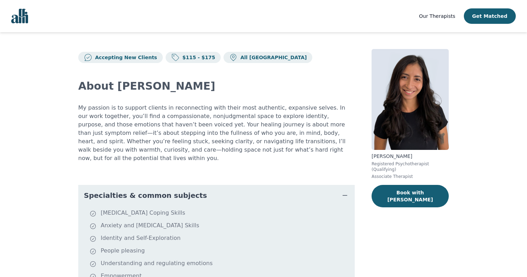
click at [138, 191] on span "Specialties & common subjects" at bounding box center [145, 196] width 123 height 10
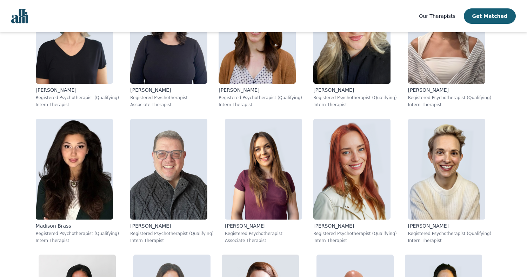
scroll to position [625, 0]
